Goal: Information Seeking & Learning: Learn about a topic

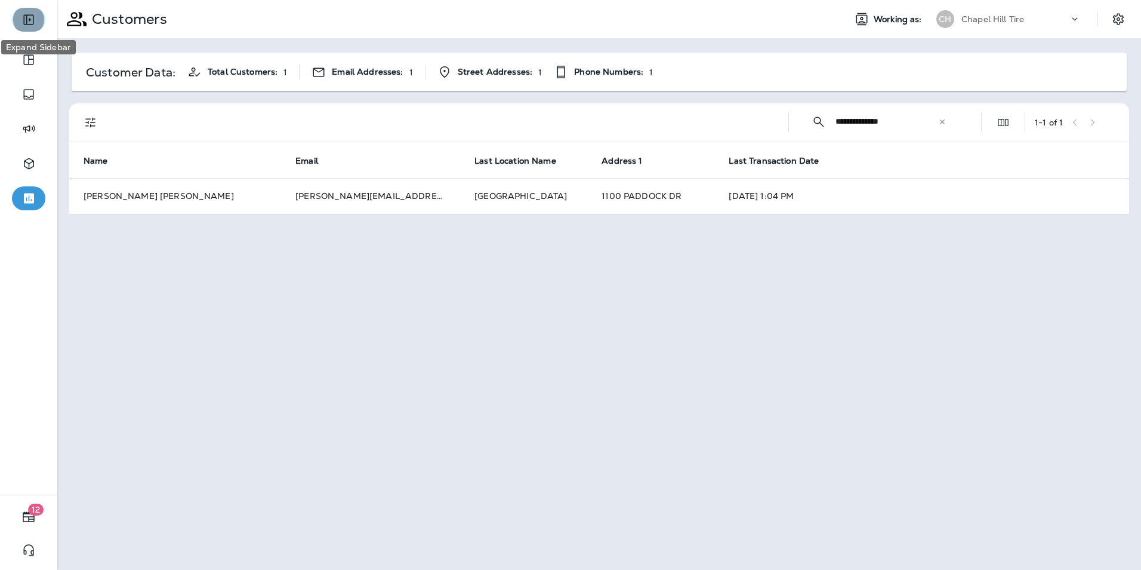
click at [29, 16] on icon "Expand Sidebar" at bounding box center [28, 20] width 14 height 14
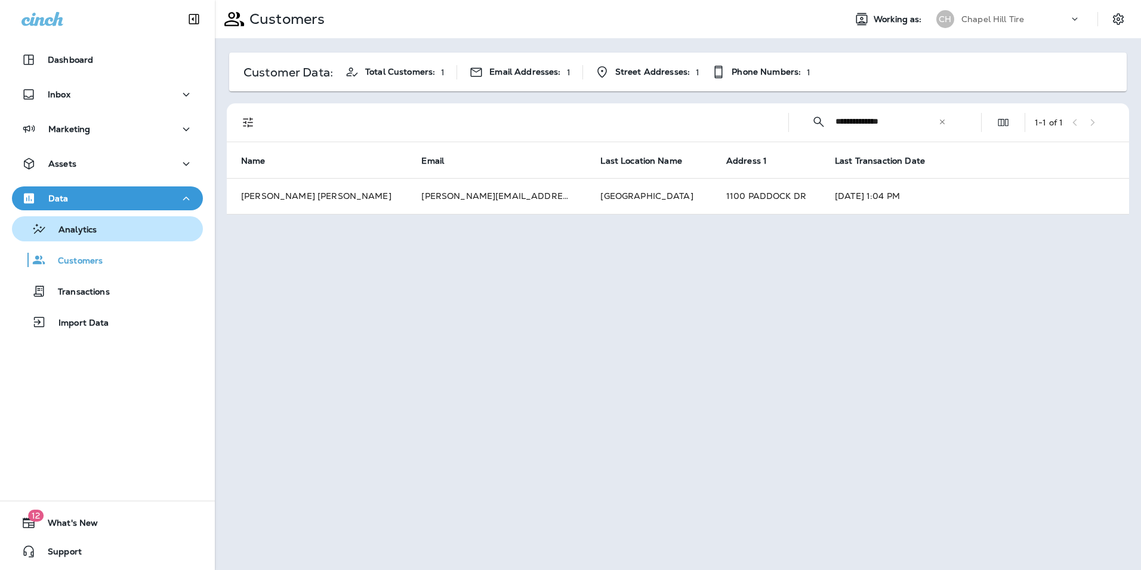
click at [88, 225] on p "Analytics" at bounding box center [72, 229] width 50 height 11
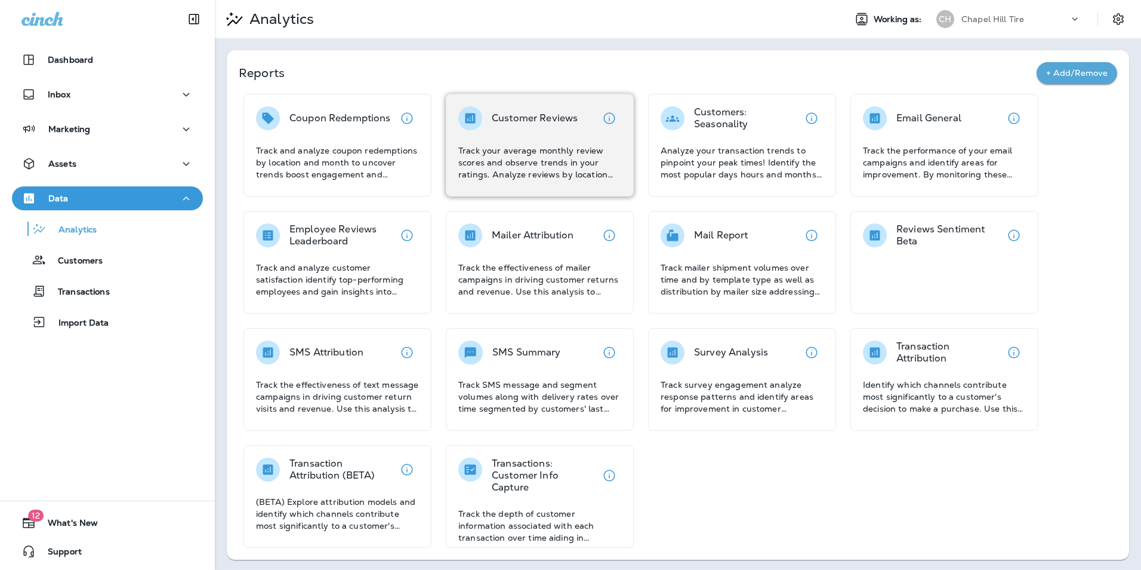
click at [556, 163] on p "Track your average monthly review scores and observe trends in your ratings. An…" at bounding box center [539, 162] width 163 height 36
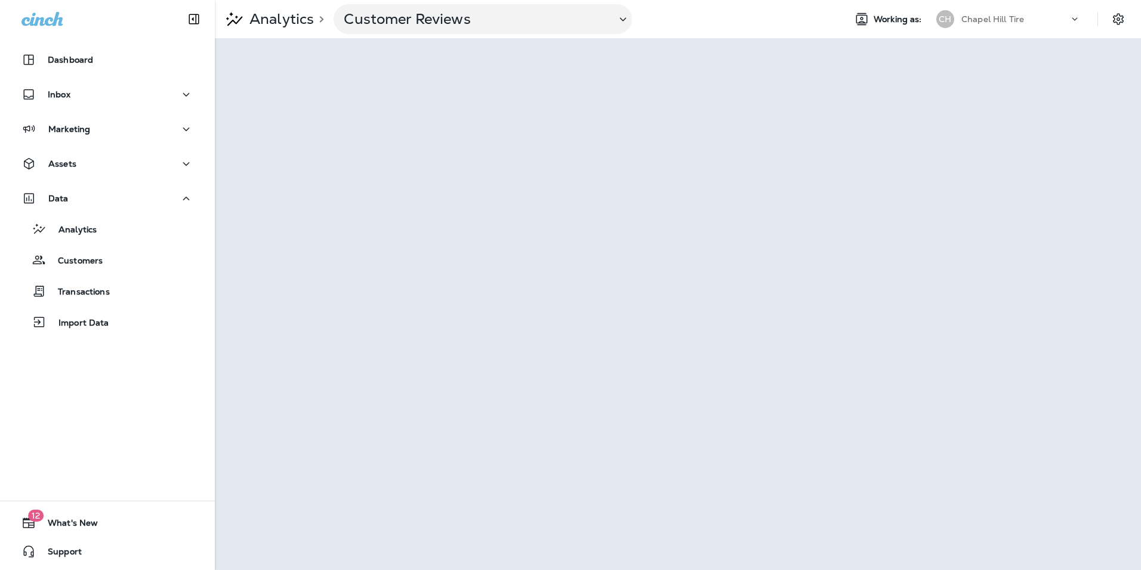
click at [291, 16] on p "Analytics" at bounding box center [279, 19] width 69 height 18
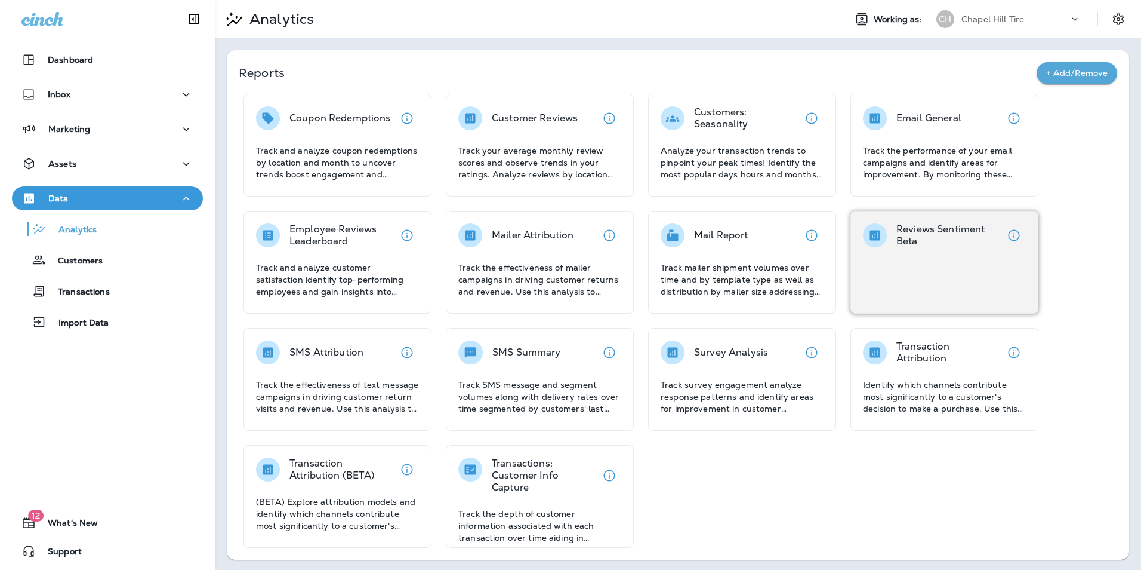
click at [902, 261] on div "Reviews Sentiment Beta" at bounding box center [945, 262] width 188 height 103
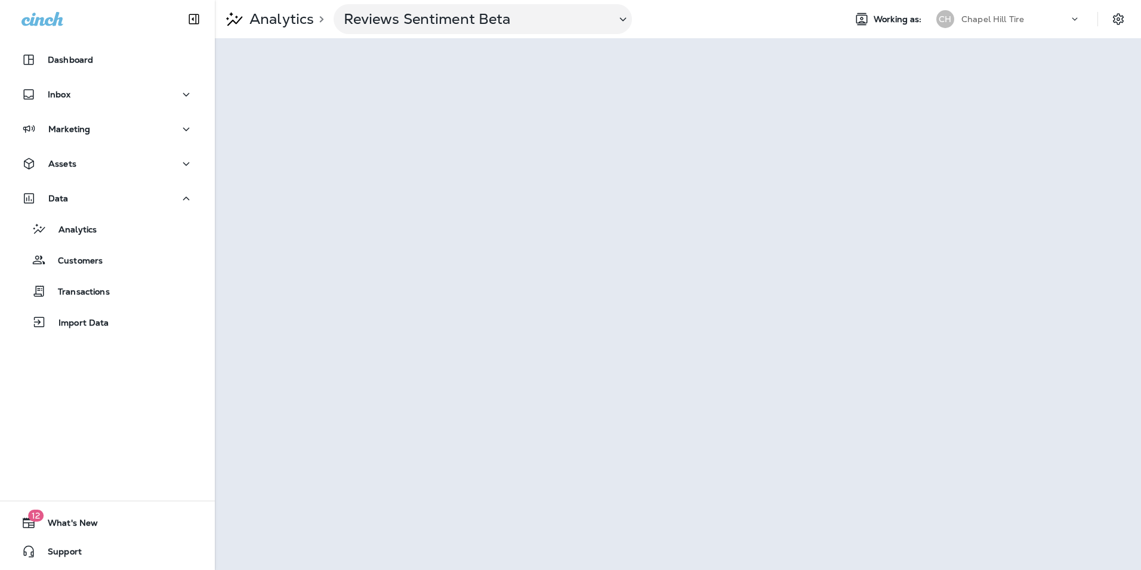
click at [280, 20] on p "Analytics" at bounding box center [279, 19] width 69 height 18
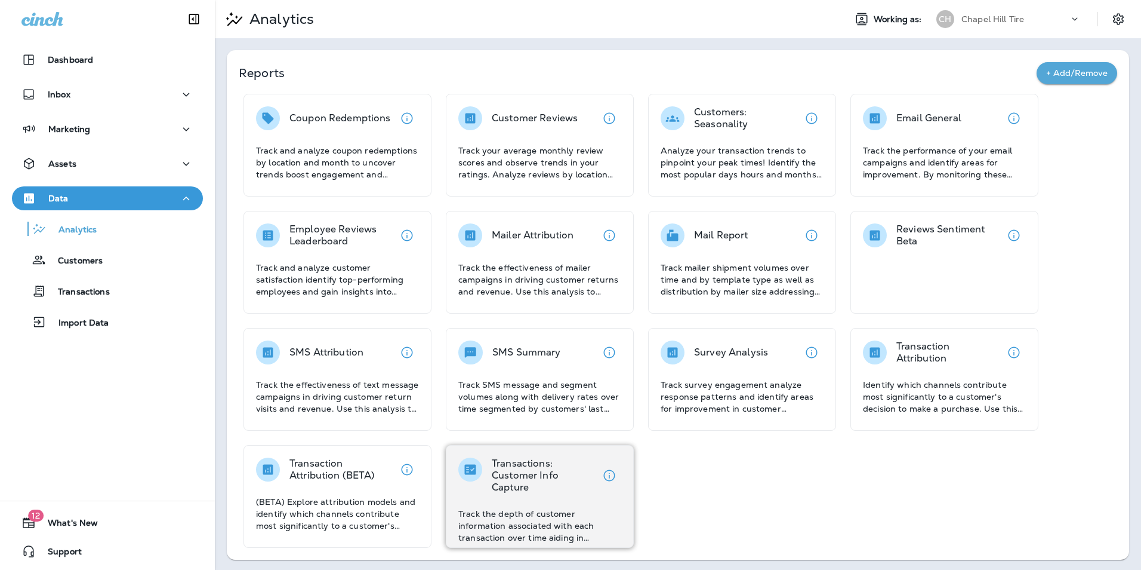
click at [548, 490] on p "Transactions: Customer Info Capture" at bounding box center [545, 475] width 106 height 36
click at [518, 498] on div "Transactions: Customer Info Capture Track the depth of customer information ass…" at bounding box center [539, 500] width 163 height 86
